Goal: Navigation & Orientation: Find specific page/section

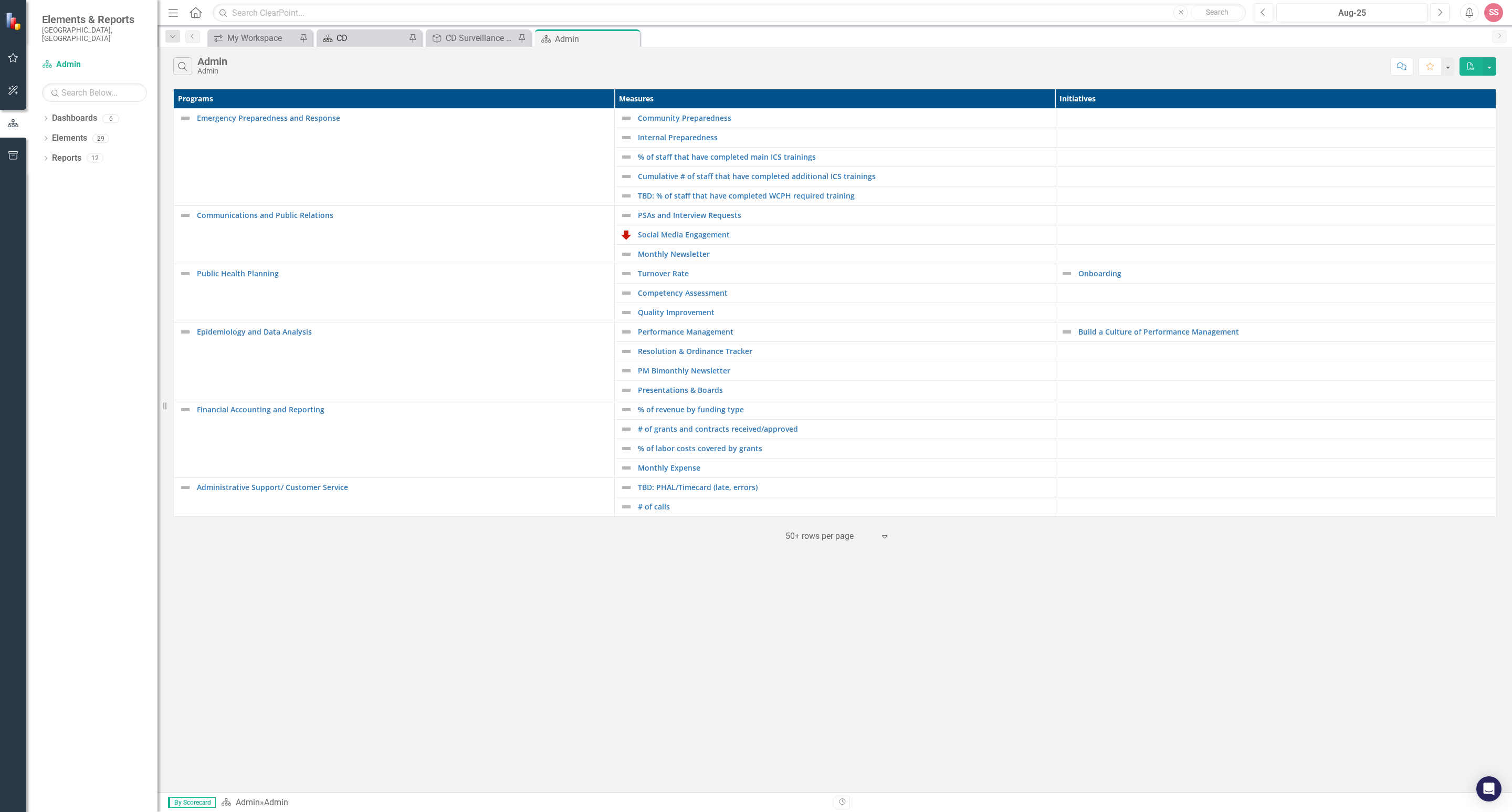
click at [336, 35] on div "CD" at bounding box center [371, 38] width 69 height 13
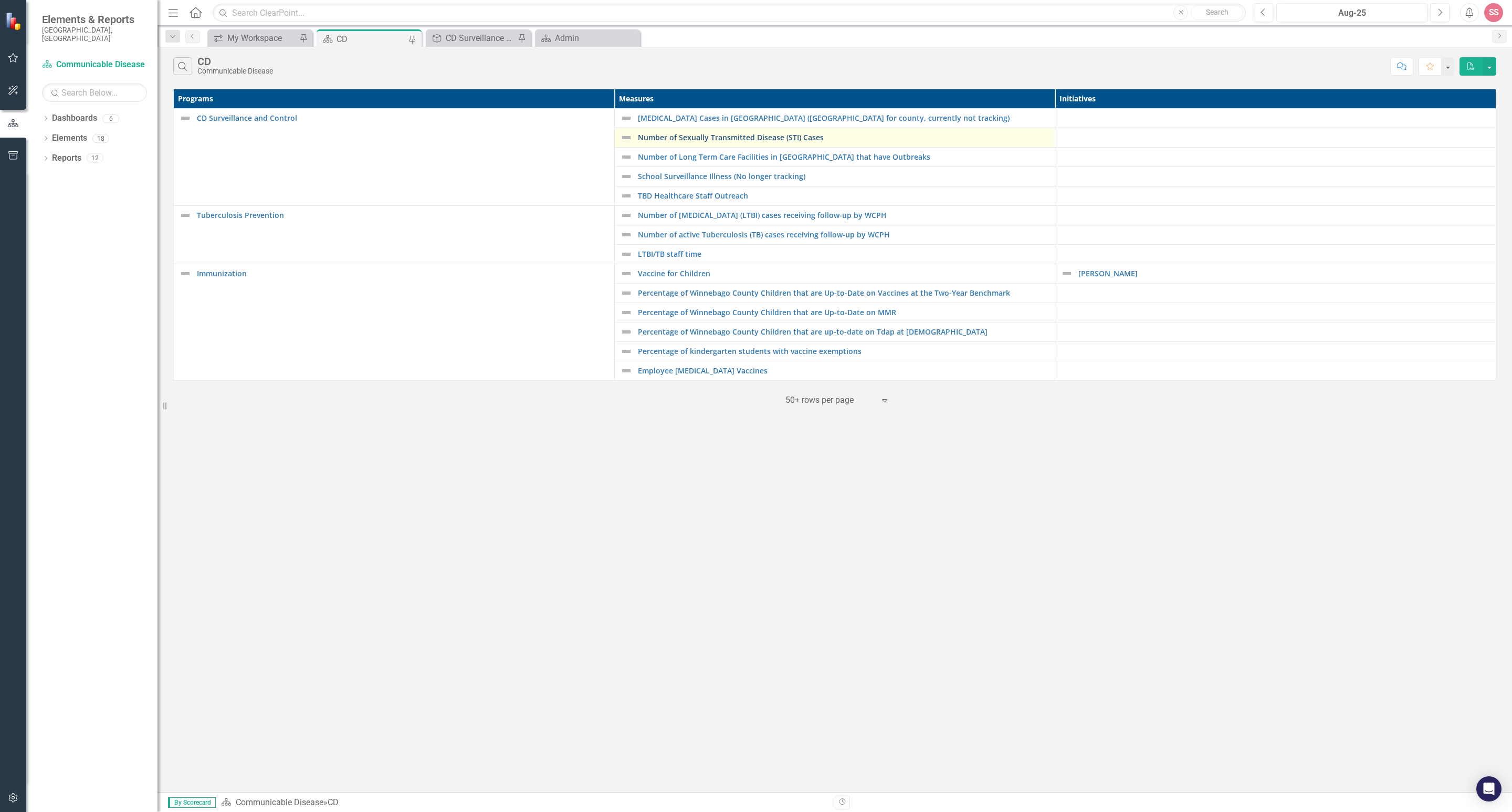
click at [668, 139] on link "Number of Sexually Transmitted Disease (STI) Cases" at bounding box center [844, 137] width 412 height 8
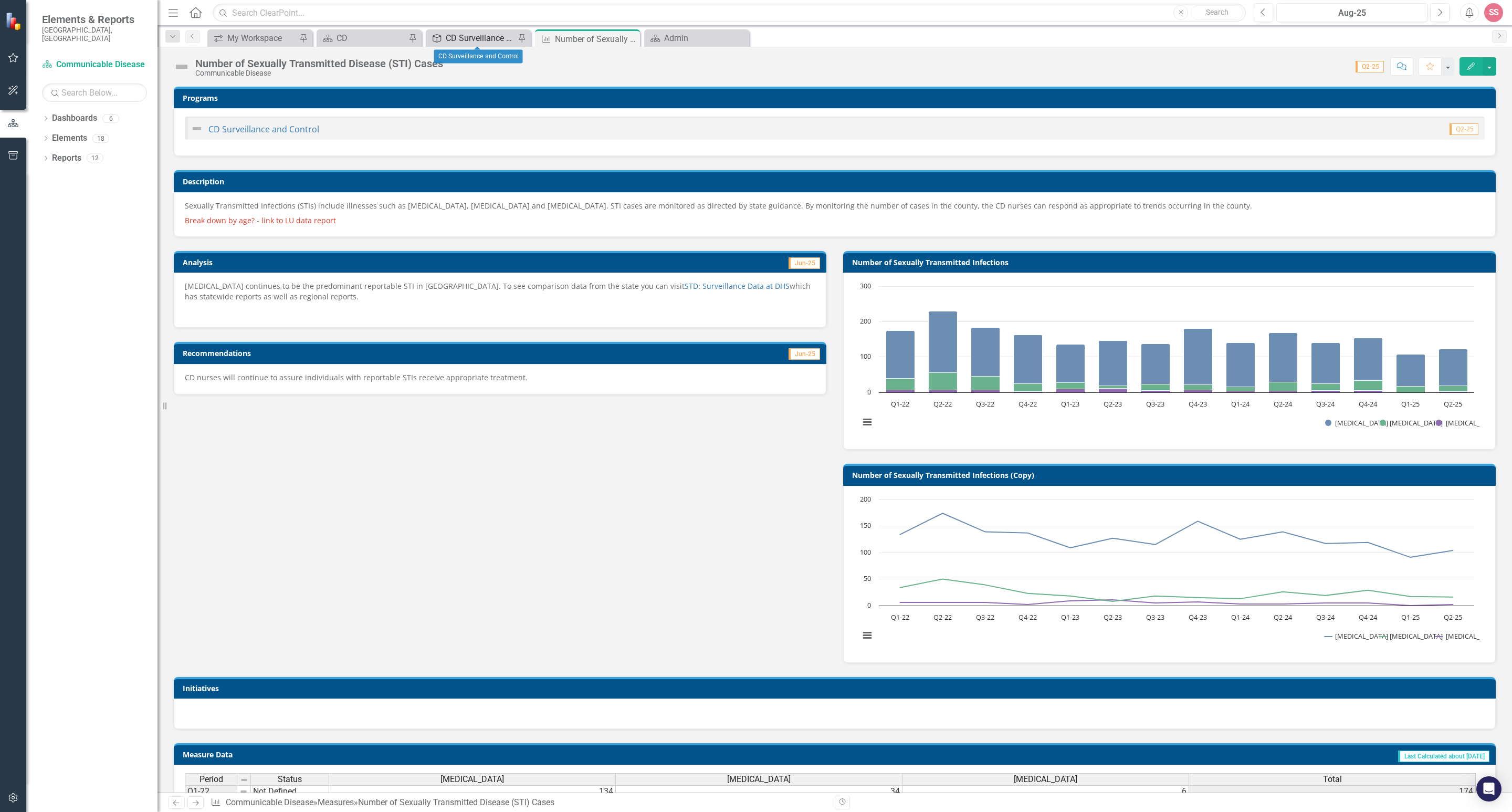
click at [459, 43] on div "CD Surveillance and Control" at bounding box center [480, 38] width 69 height 13
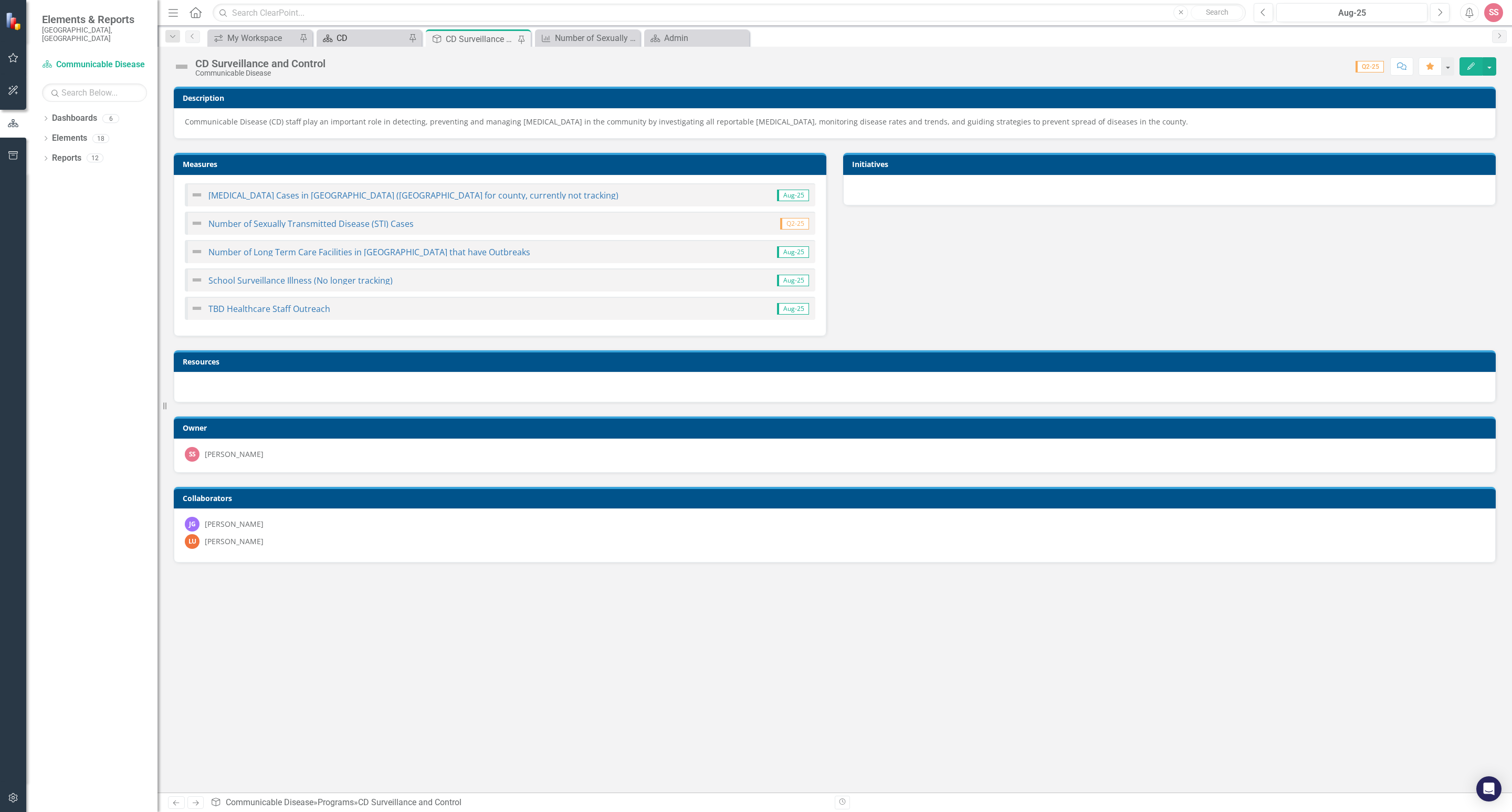
click at [372, 36] on div "CD" at bounding box center [371, 38] width 69 height 13
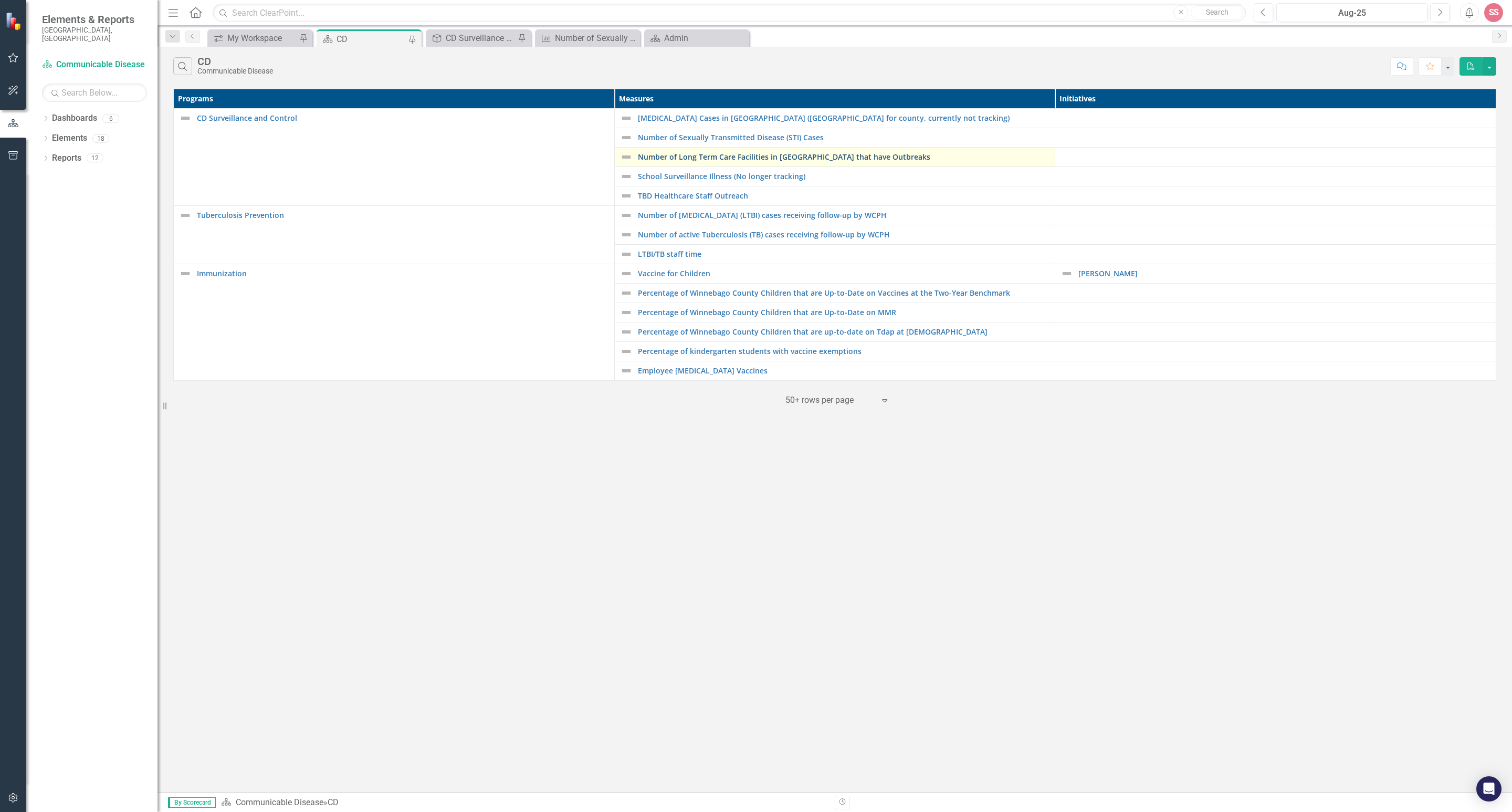
click at [693, 159] on link "Number of Long Term Care Facilities in [GEOGRAPHIC_DATA] that have Outbreaks" at bounding box center [844, 156] width 412 height 8
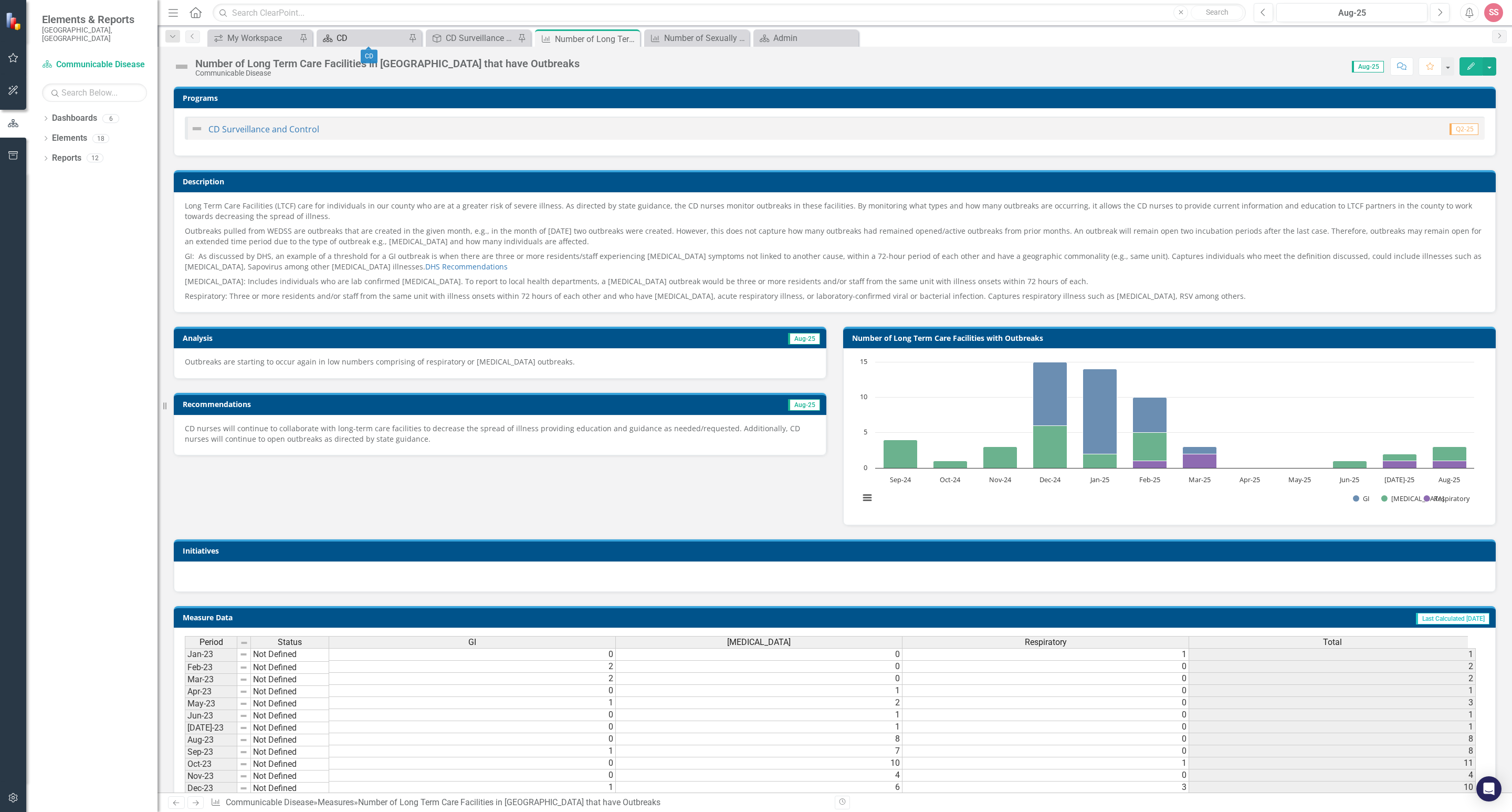
click at [351, 35] on div "CD" at bounding box center [371, 38] width 69 height 13
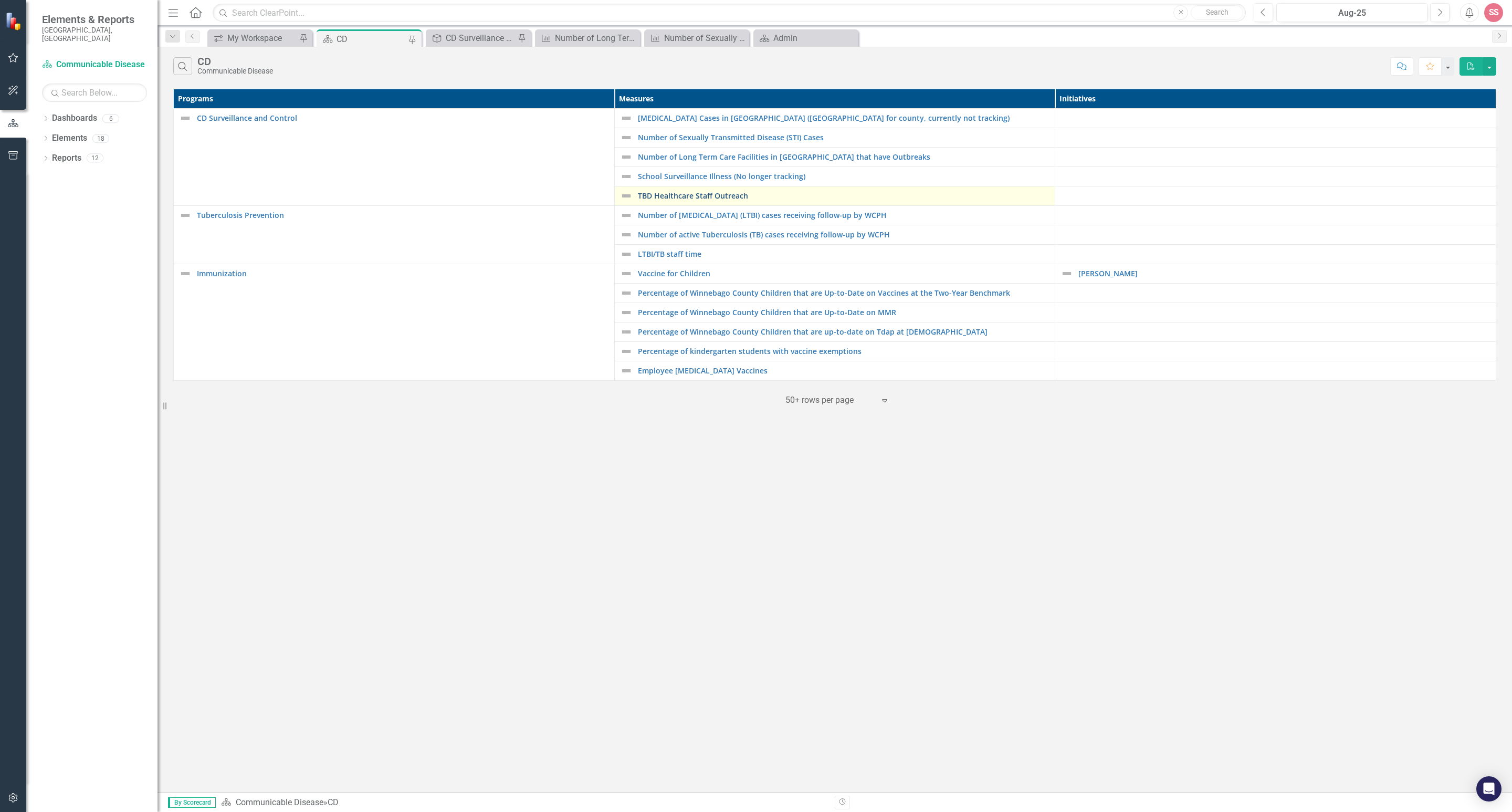
click at [711, 199] on link "TBD Healthcare Staff Outreach" at bounding box center [844, 195] width 412 height 8
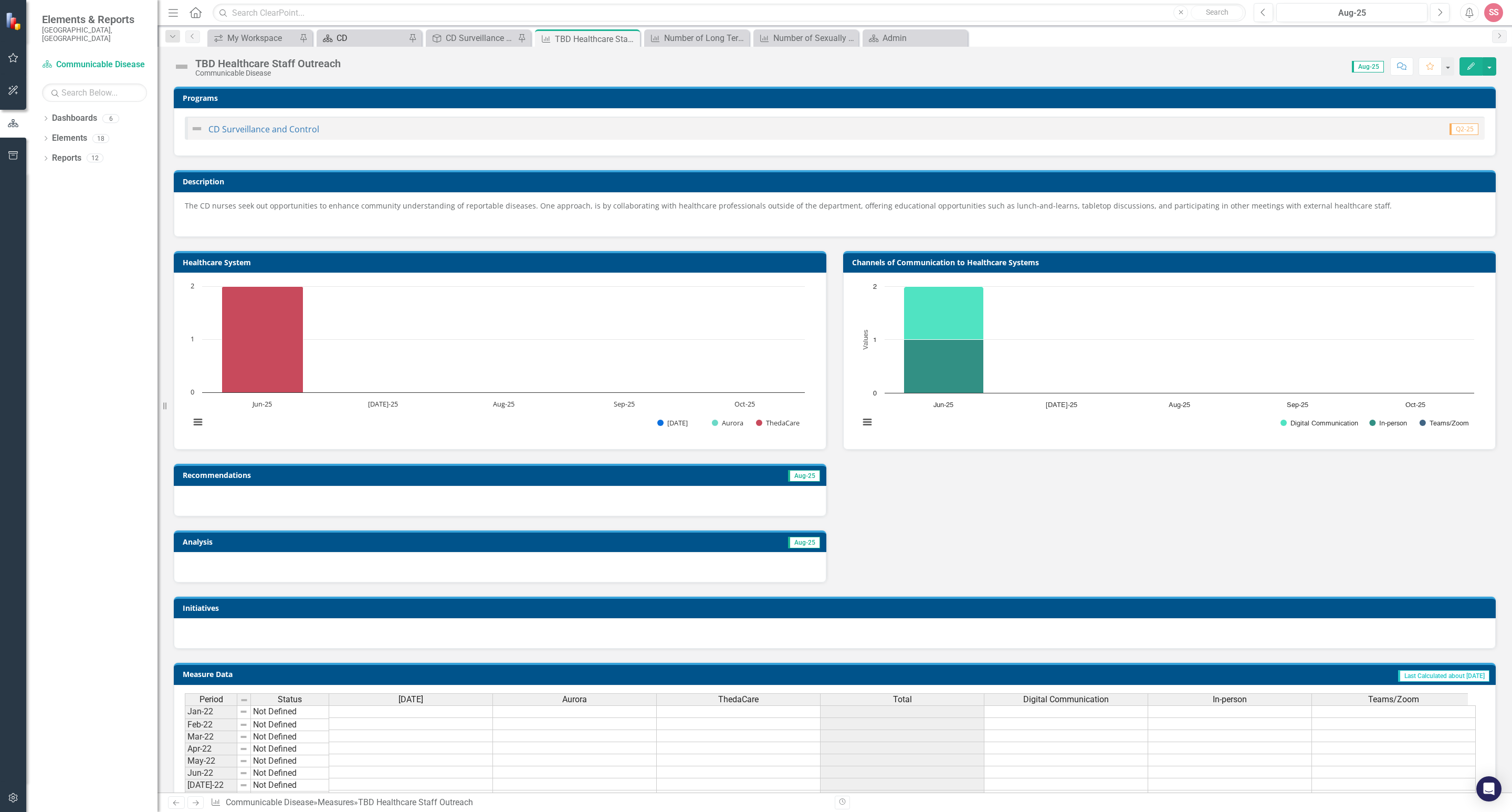
click at [347, 33] on div "CD" at bounding box center [371, 38] width 69 height 13
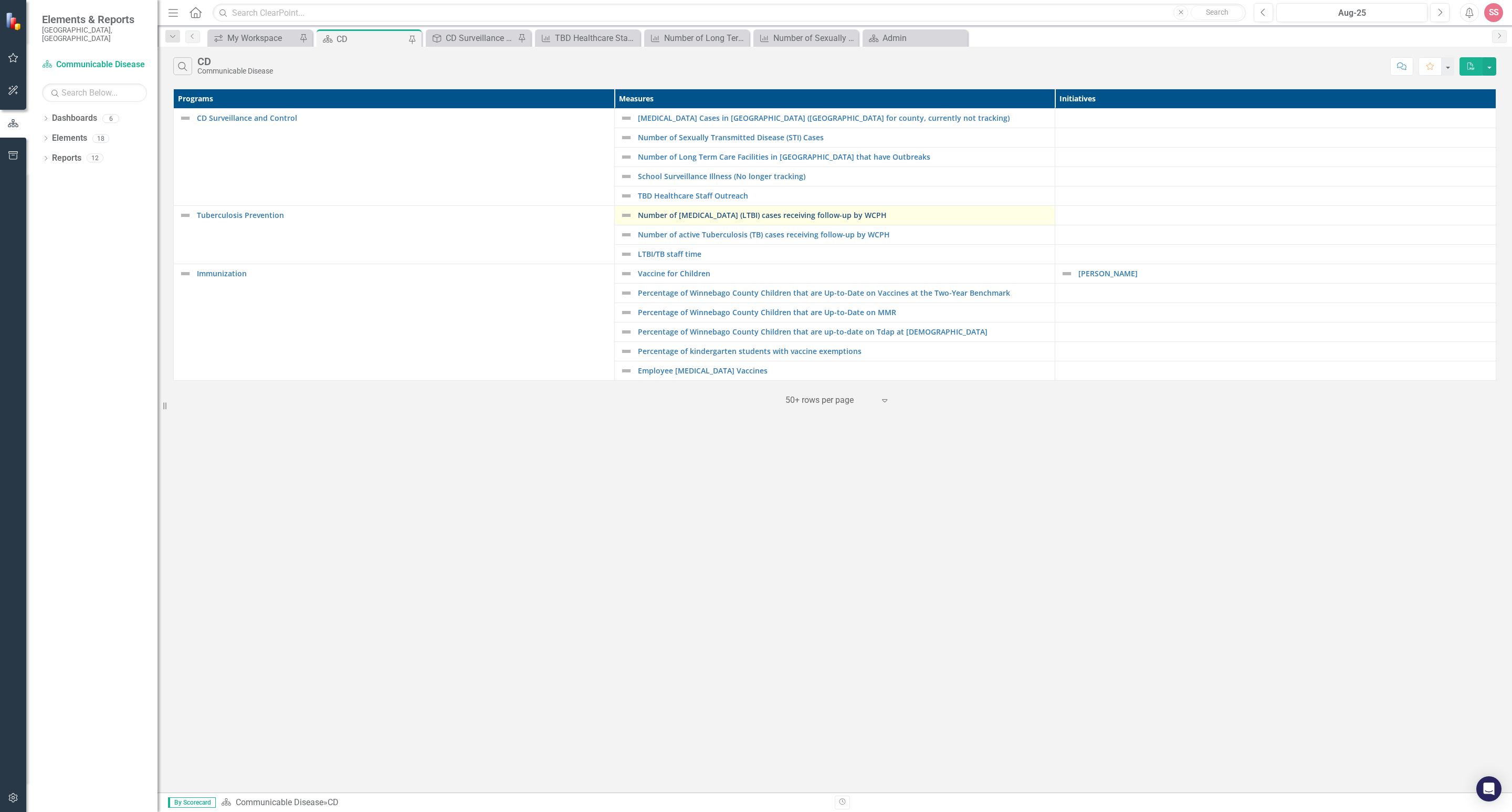
click at [667, 215] on link "Number of [MEDICAL_DATA] (LTBI) cases receiving follow-up by WCPH" at bounding box center [844, 215] width 412 height 8
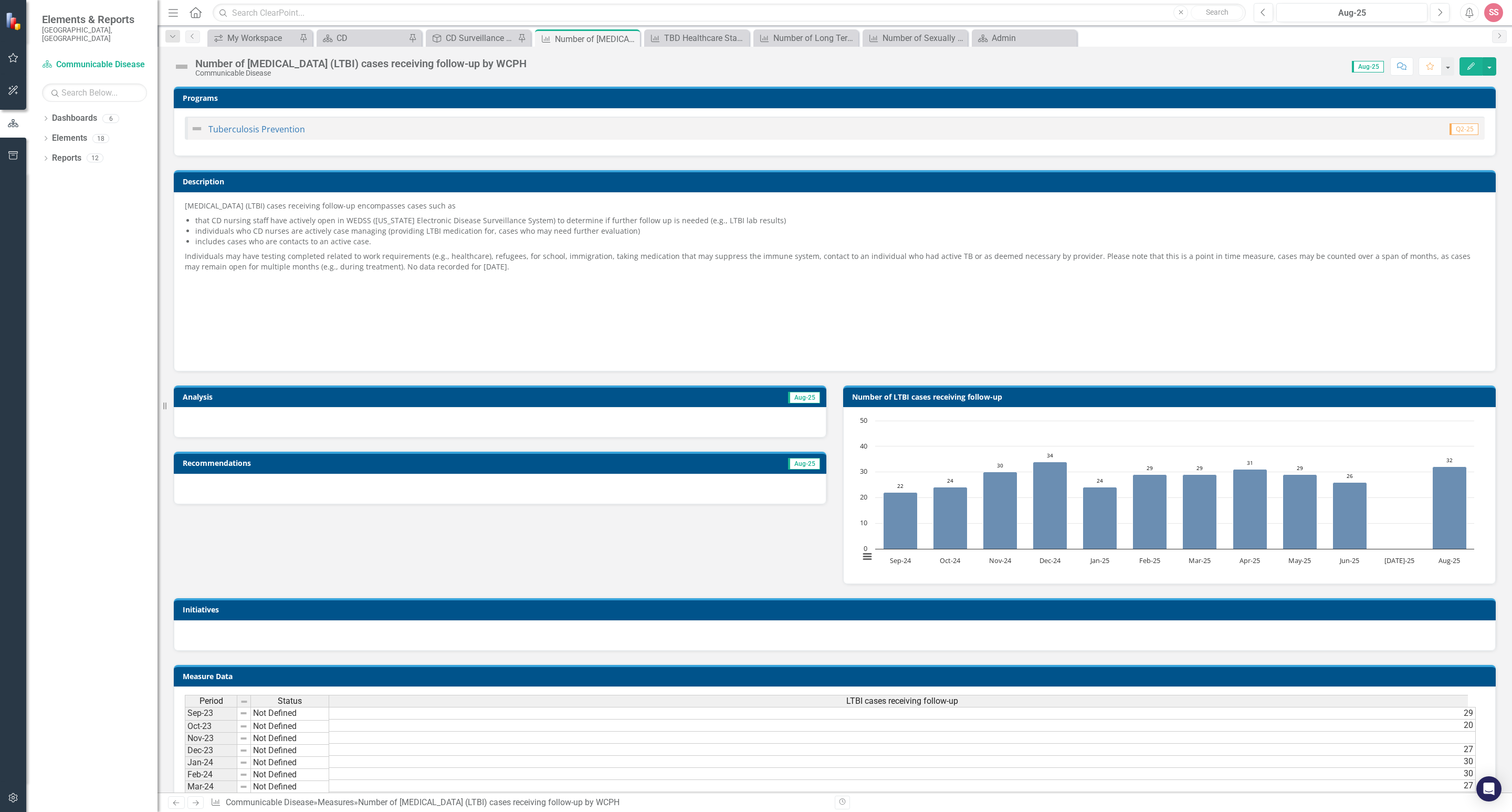
click at [355, 47] on div "Number of [MEDICAL_DATA] (LTBI) cases receiving follow-up by WCPH Communicable …" at bounding box center [835, 63] width 1355 height 32
click at [355, 45] on div "Dashboard CD Pin" at bounding box center [369, 38] width 105 height 18
click at [355, 36] on div "CD" at bounding box center [371, 38] width 69 height 13
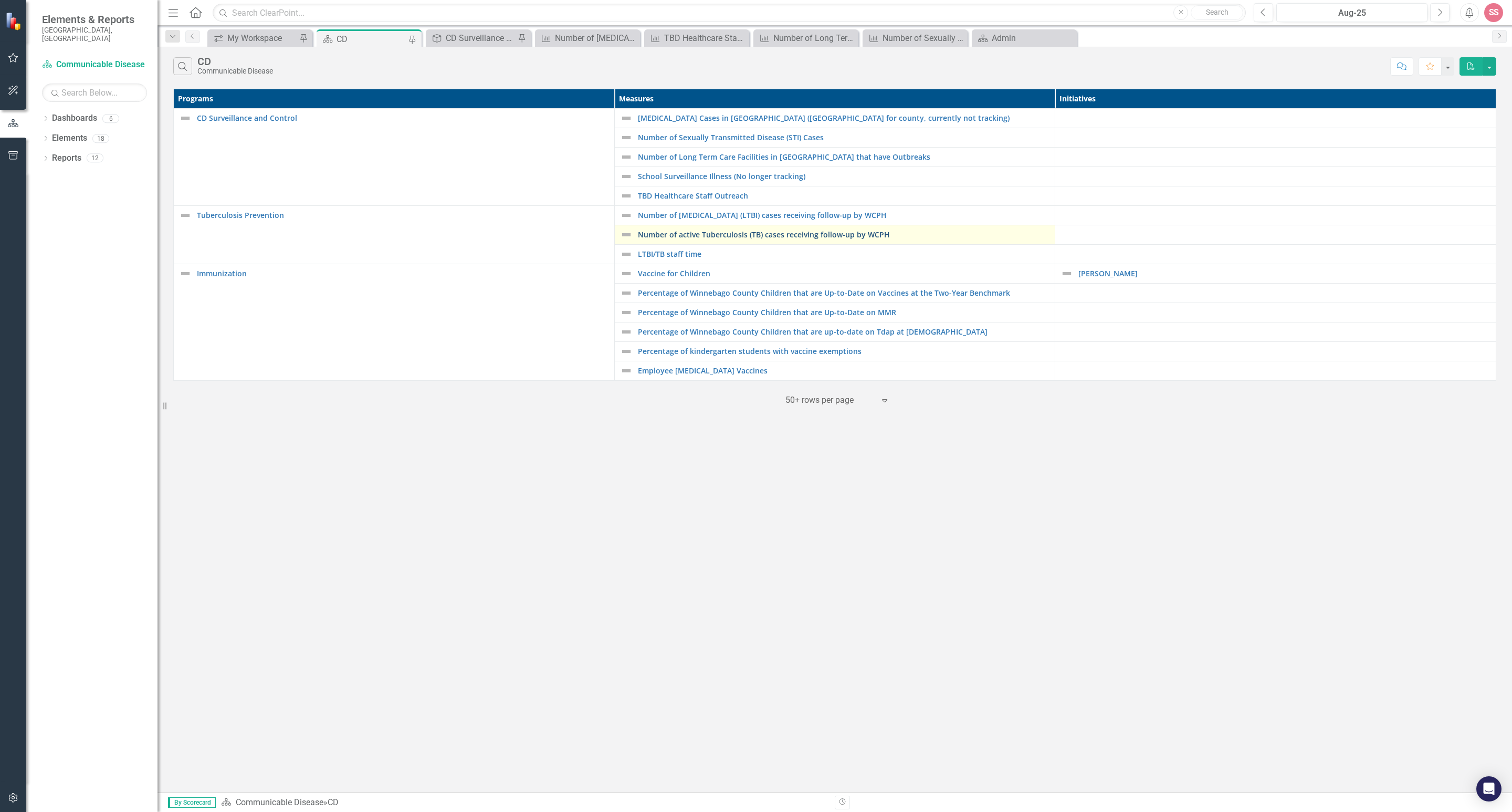
click at [724, 238] on link "Number of active Tuberculosis (TB) cases receiving follow-up by WCPH" at bounding box center [844, 234] width 412 height 8
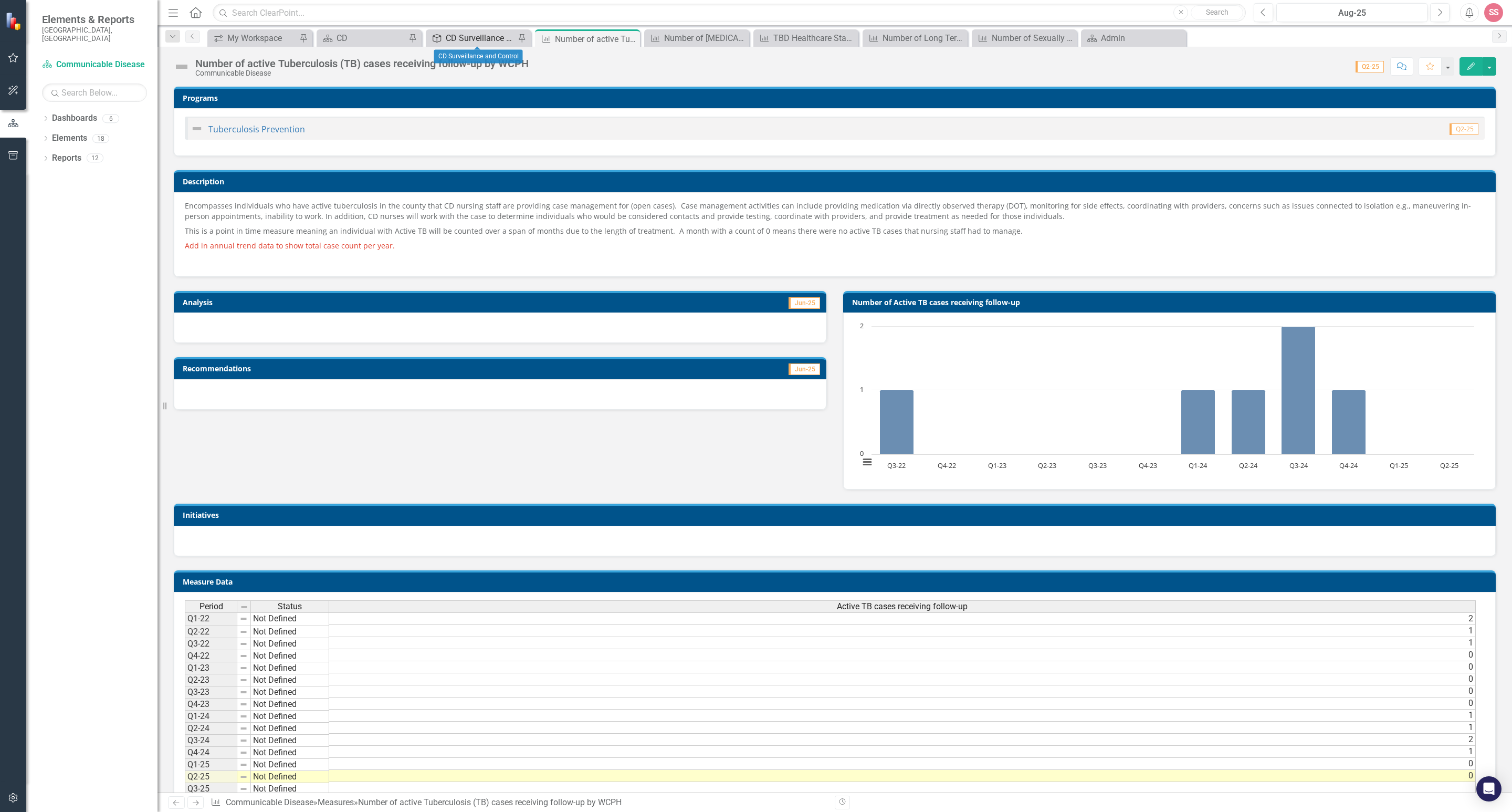
click at [455, 33] on div "CD Surveillance and Control" at bounding box center [480, 38] width 69 height 13
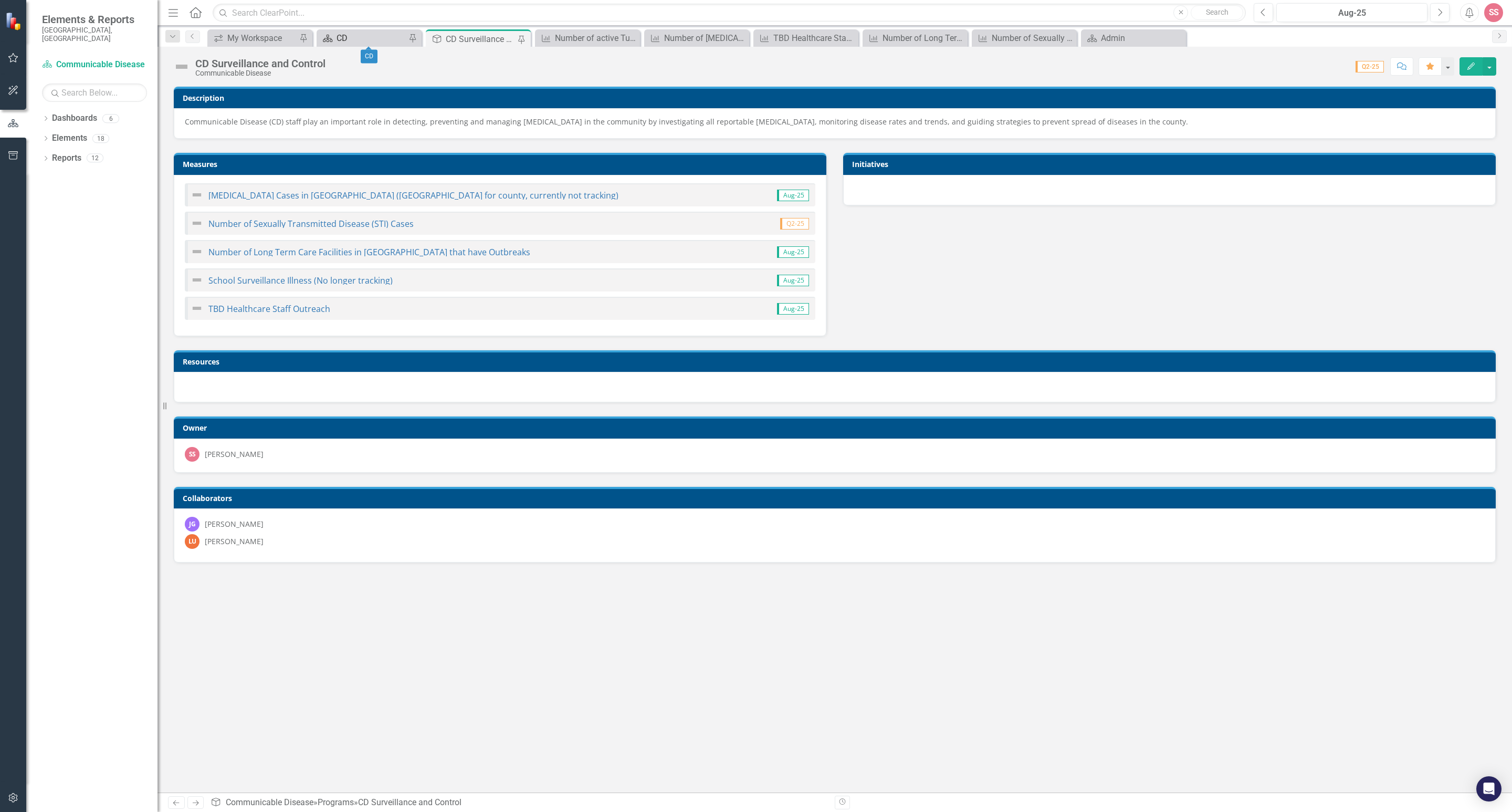
click at [390, 33] on div "CD" at bounding box center [371, 38] width 69 height 13
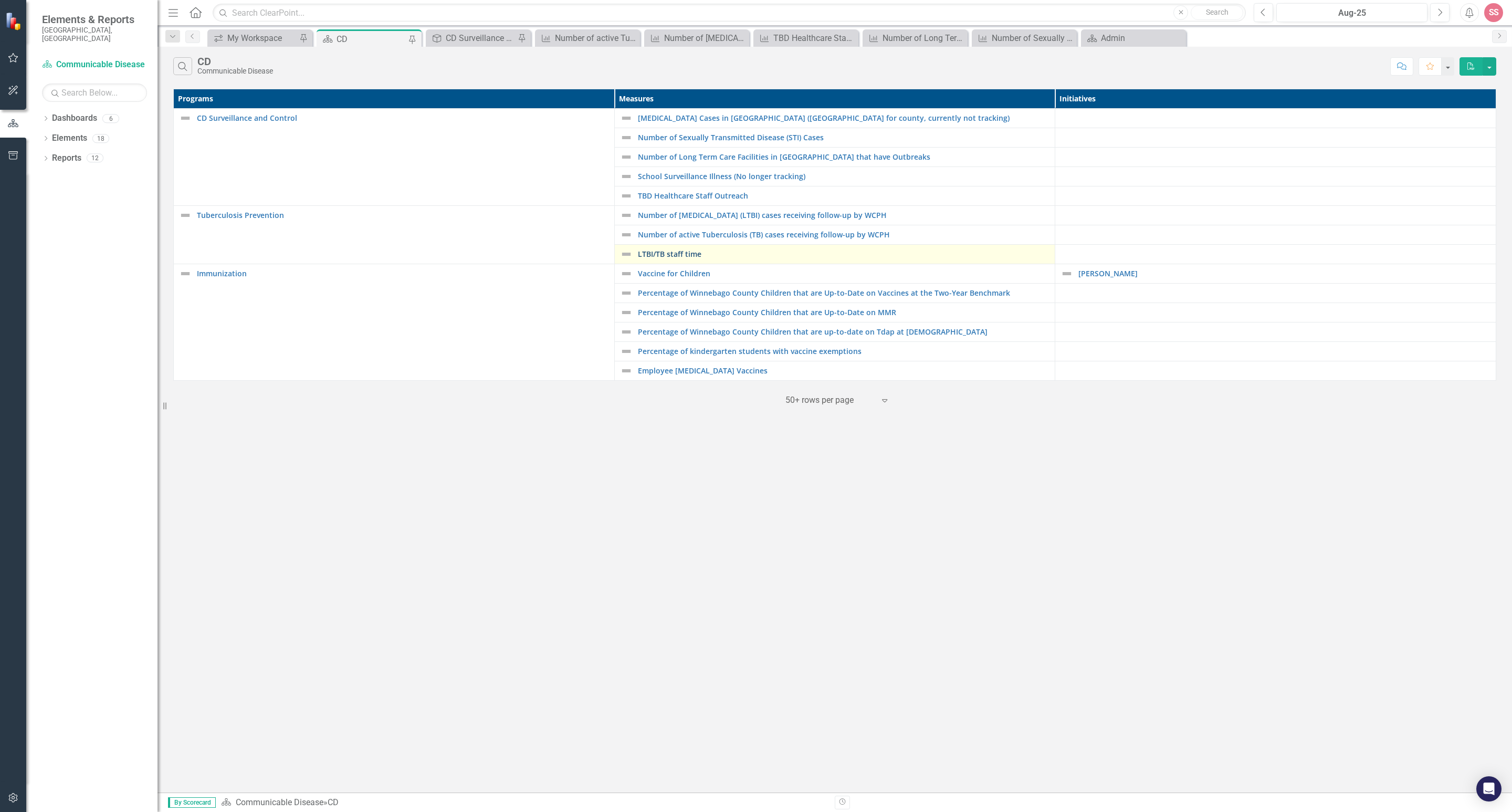
click at [665, 257] on link "LTBI/TB staff time" at bounding box center [844, 254] width 412 height 8
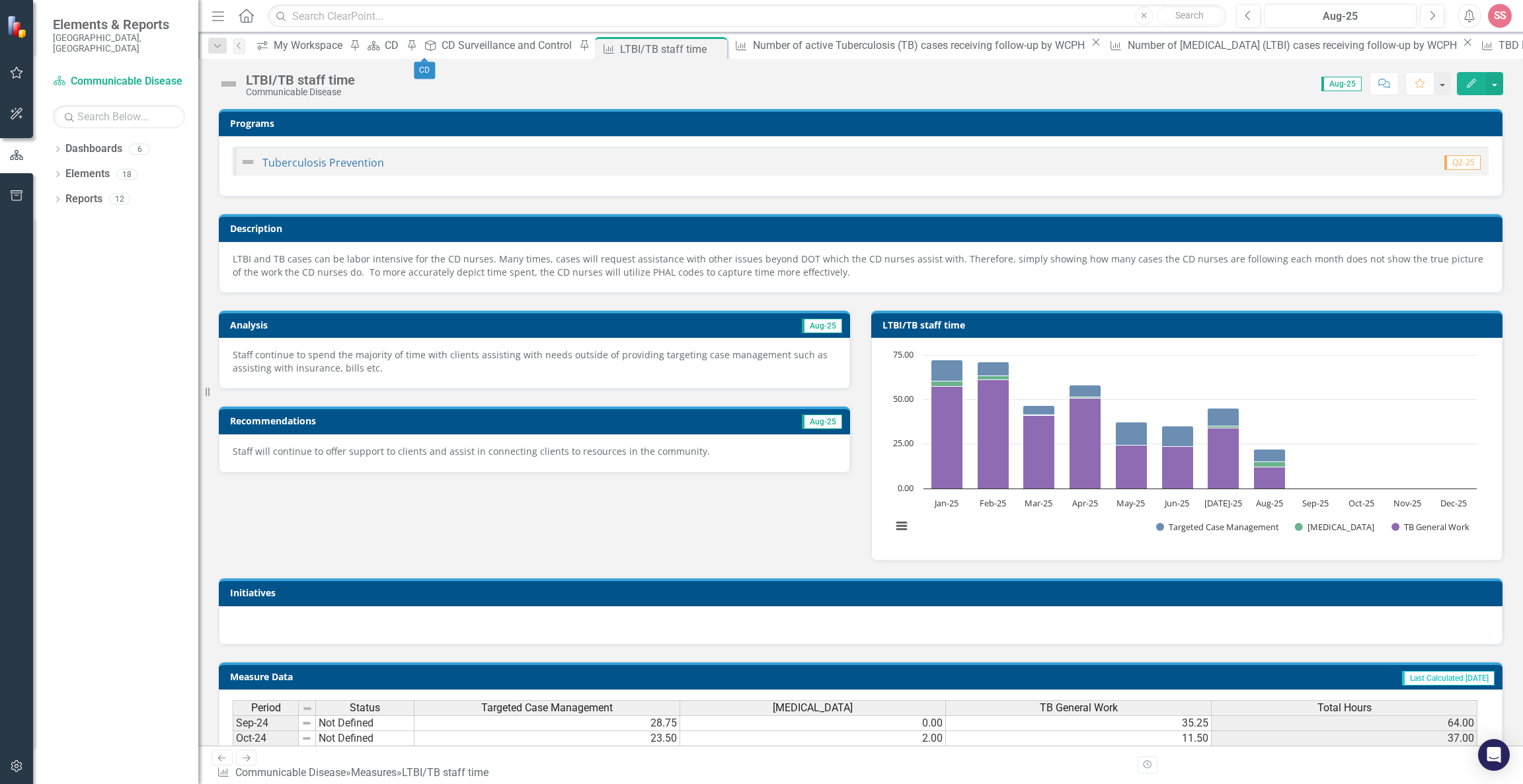
click at [0, 412] on div at bounding box center [16, 481] width 33 height 529
click at [403, 47] on div "CD" at bounding box center [394, 45] width 18 height 16
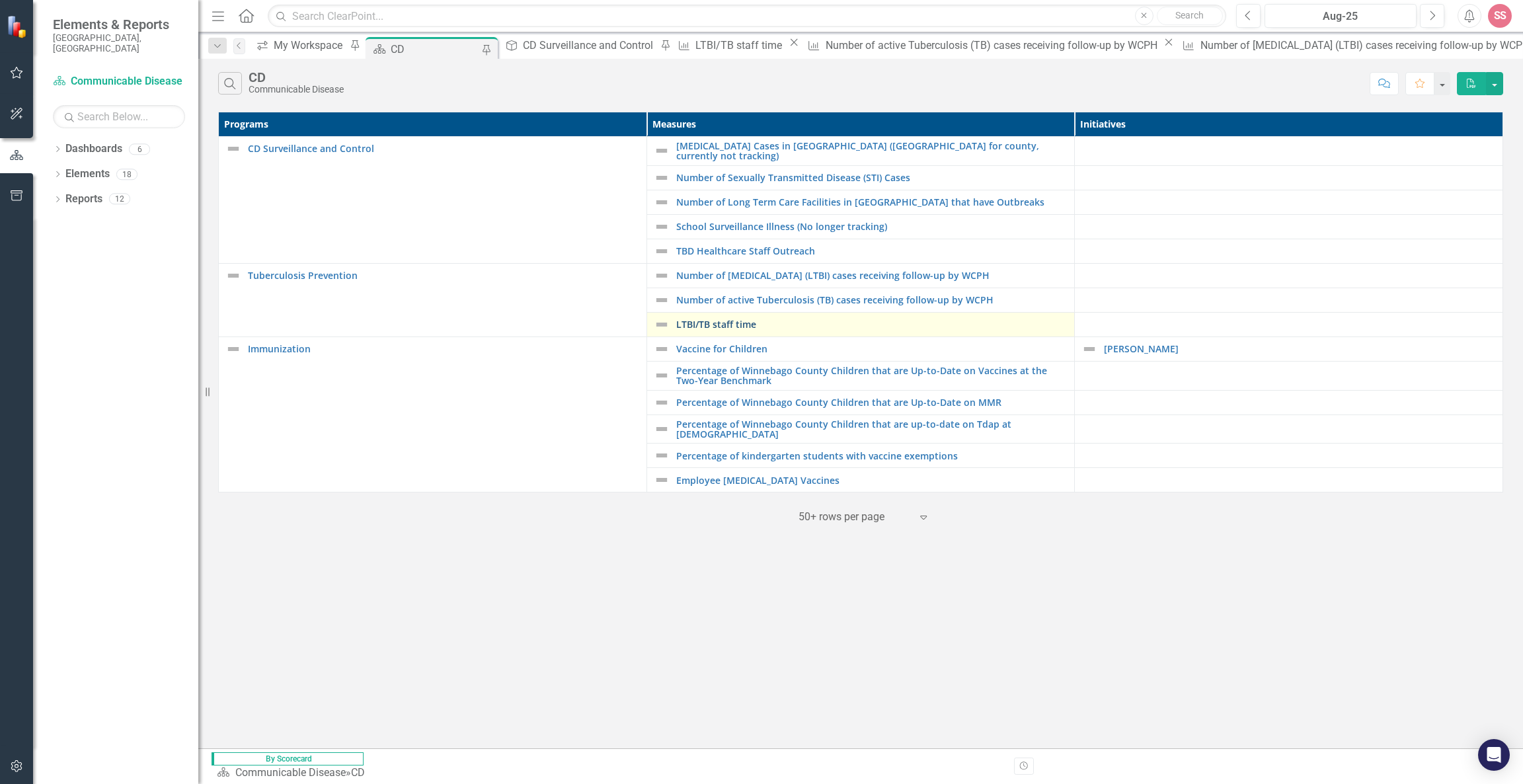
click at [721, 319] on link "LTBI/TB staff time" at bounding box center [872, 324] width 392 height 10
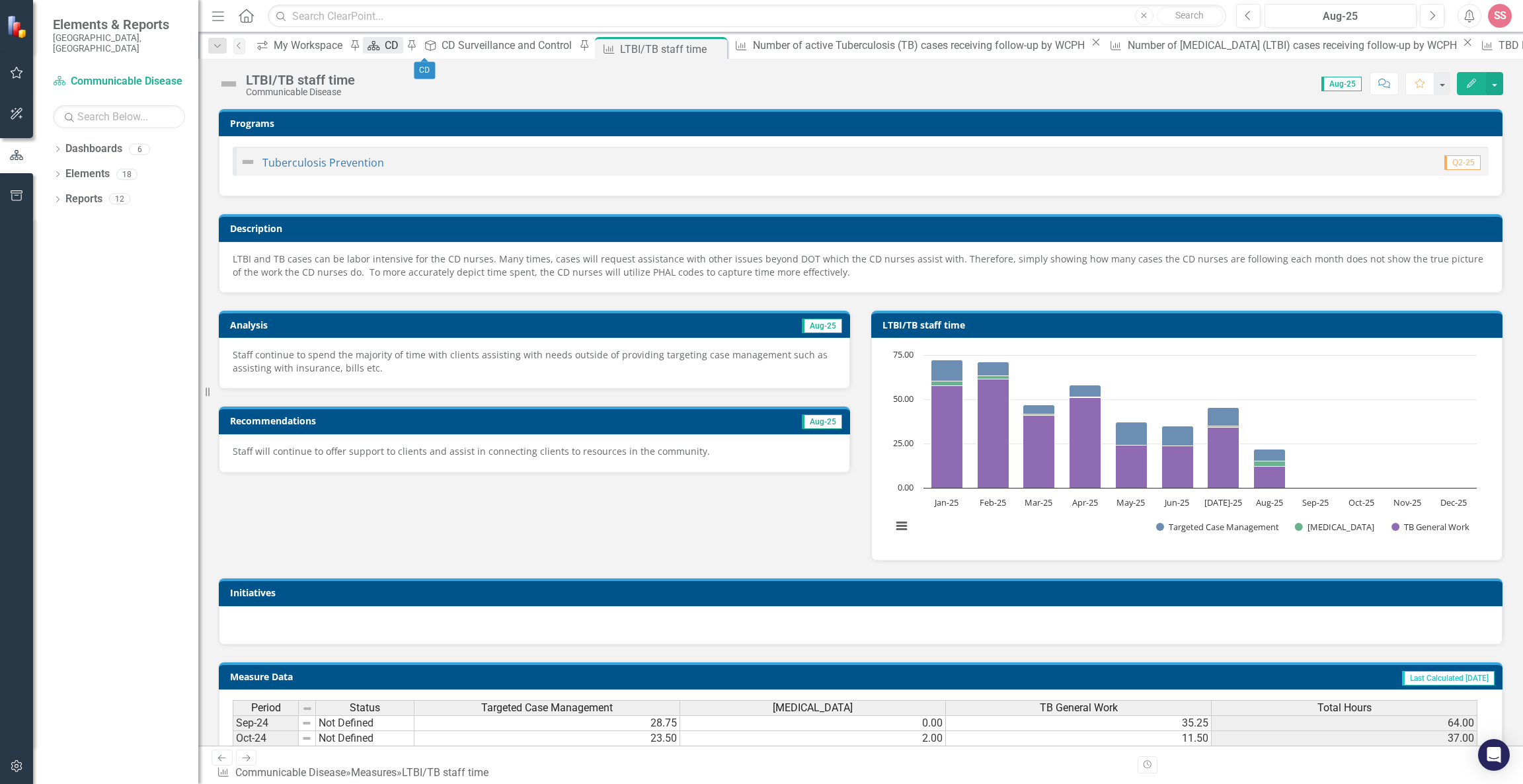
click at [380, 50] on icon at bounding box center [374, 45] width 12 height 10
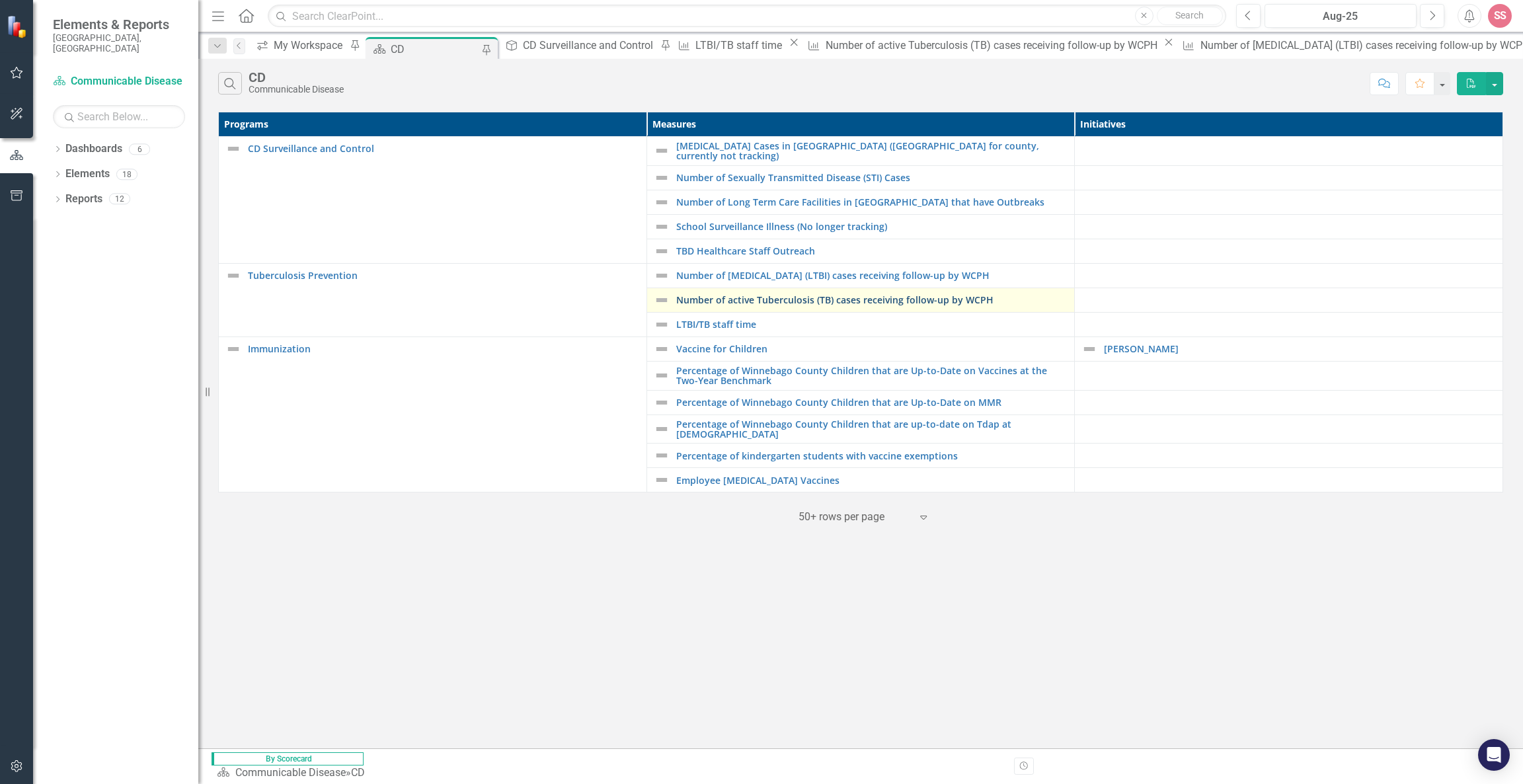
click at [810, 299] on link "Number of active Tuberculosis (TB) cases receiving follow-up by WCPH" at bounding box center [872, 299] width 392 height 10
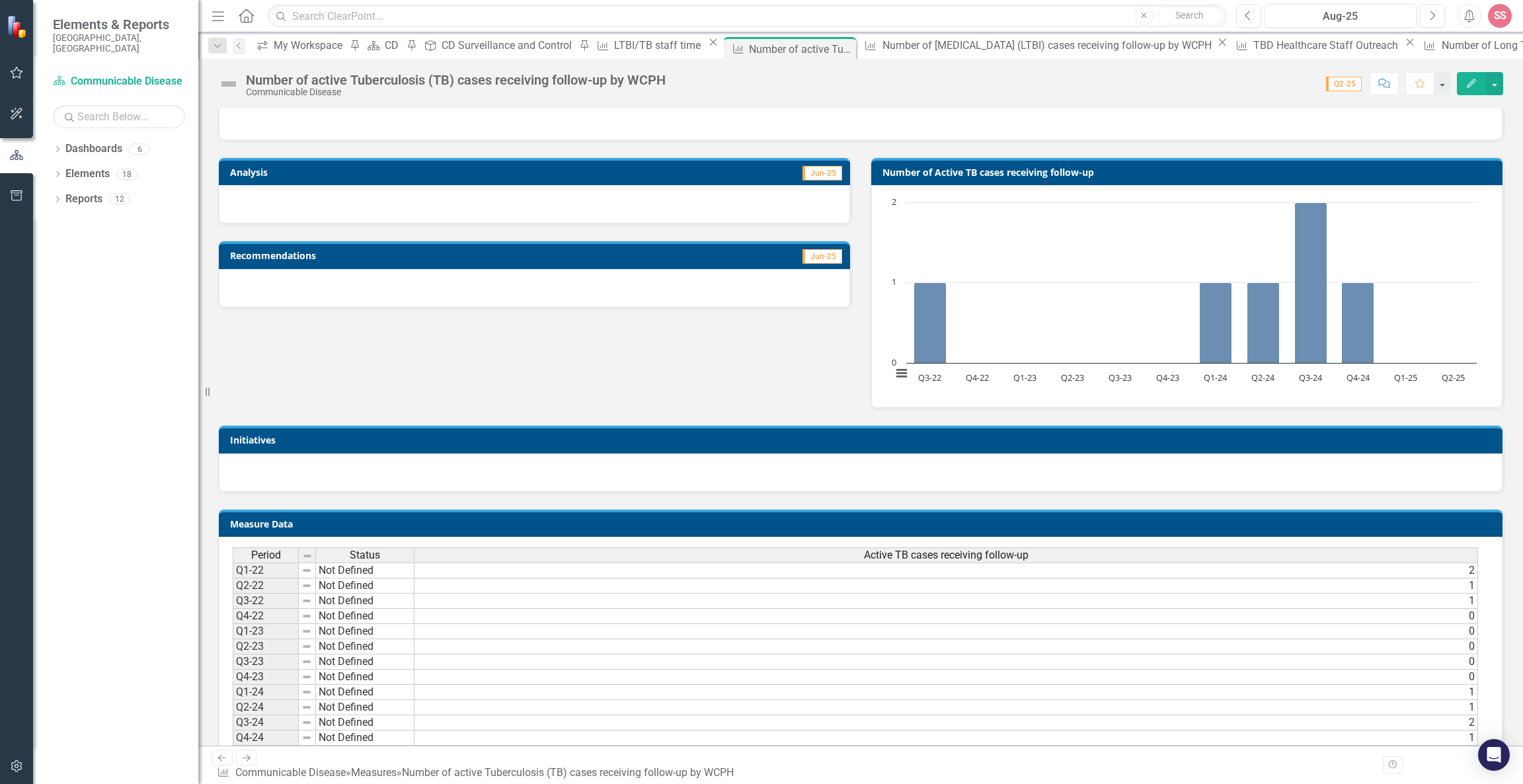
scroll to position [219, 0]
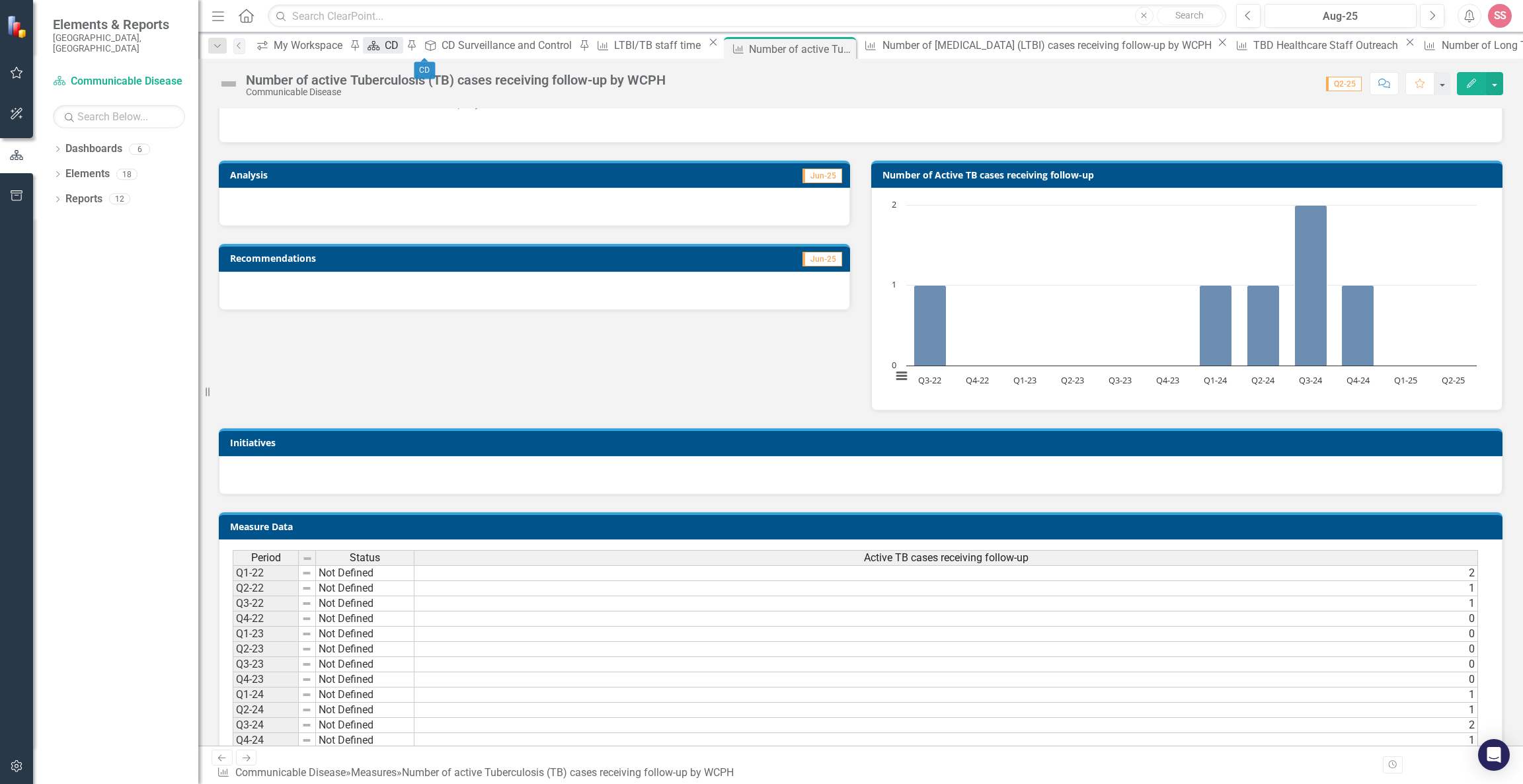
click at [403, 46] on div "CD" at bounding box center [394, 45] width 18 height 16
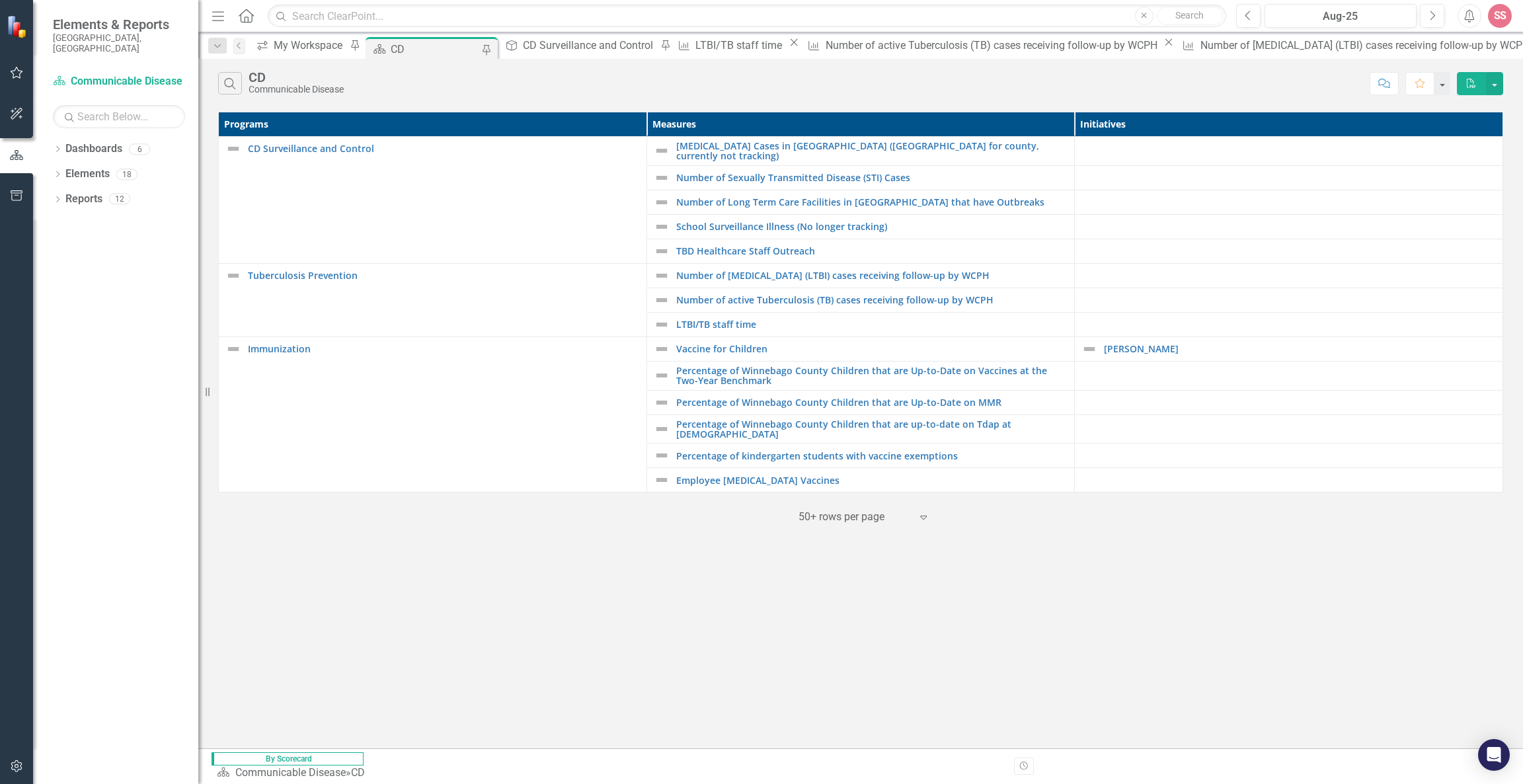
click at [1470, 381] on td at bounding box center [1289, 375] width 429 height 29
